Goal: Task Accomplishment & Management: Complete application form

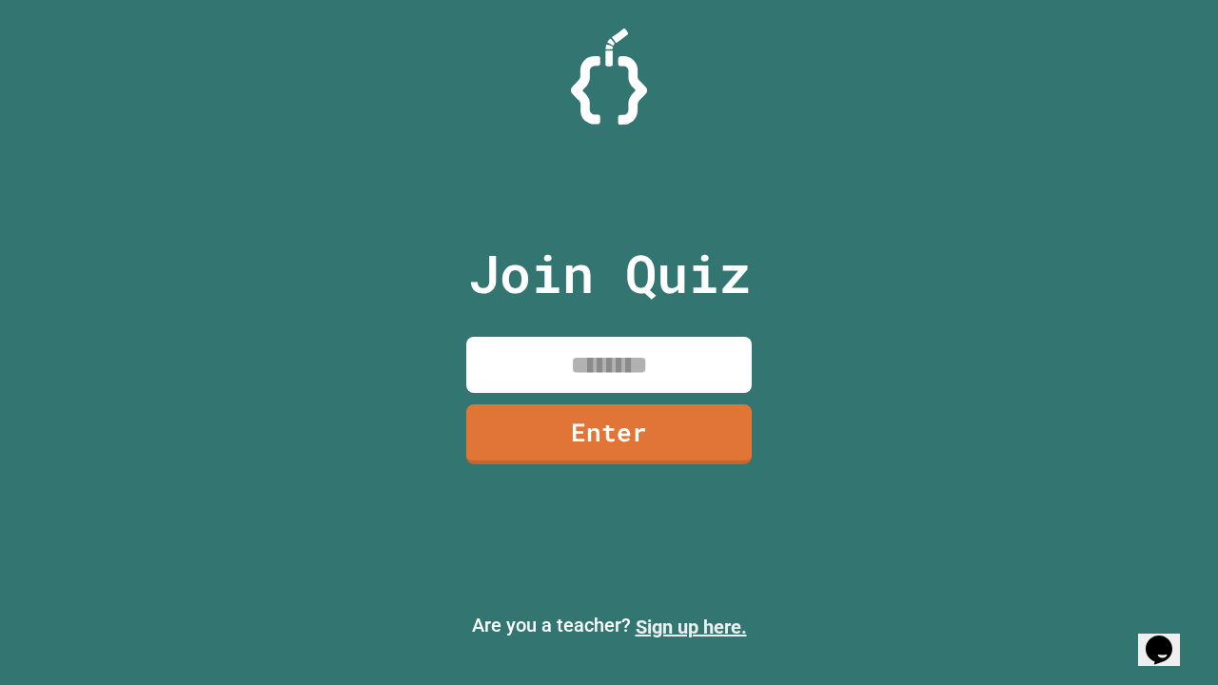
click at [691, 627] on link "Sign up here." at bounding box center [691, 627] width 111 height 23
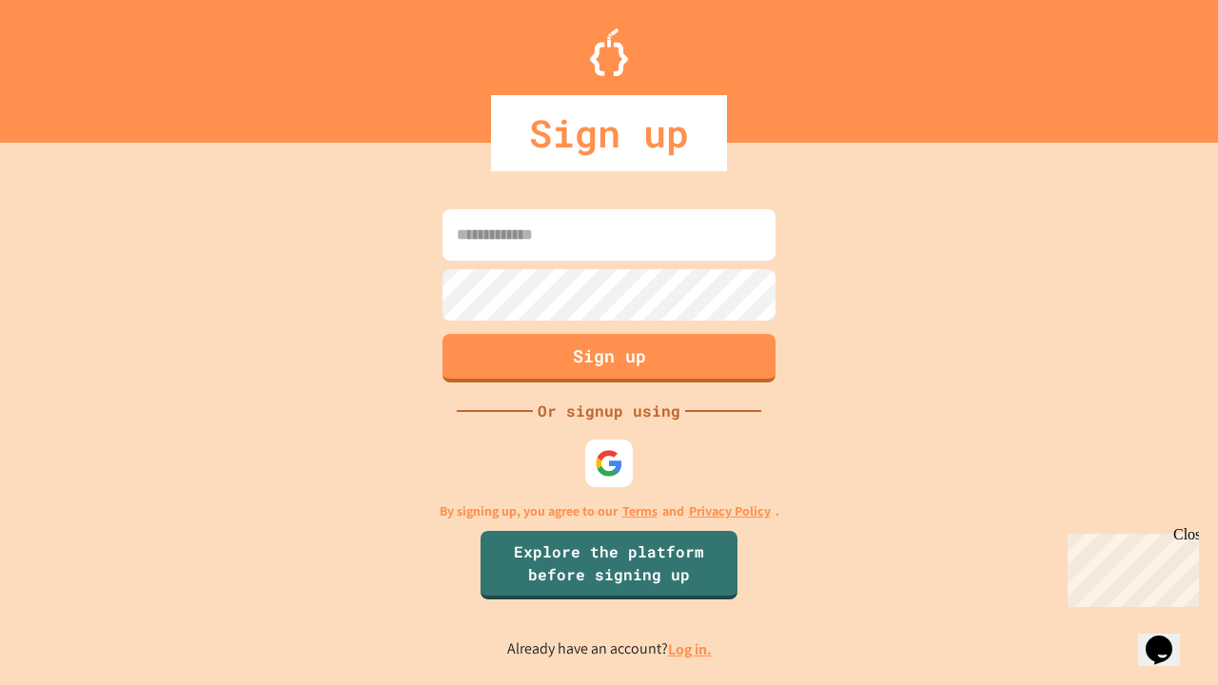
click at [691, 649] on link "Log in." at bounding box center [690, 649] width 44 height 20
